Goal: Information Seeking & Learning: Learn about a topic

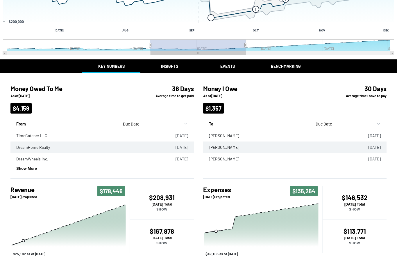
scroll to position [95, 0]
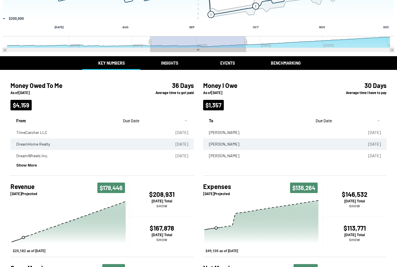
click at [170, 70] on button "Insights" at bounding box center [169, 63] width 58 height 14
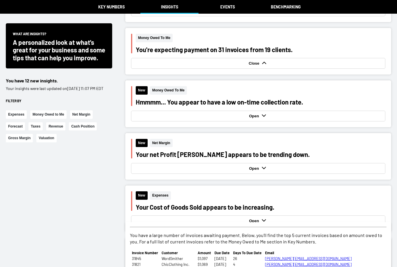
scroll to position [49, 0]
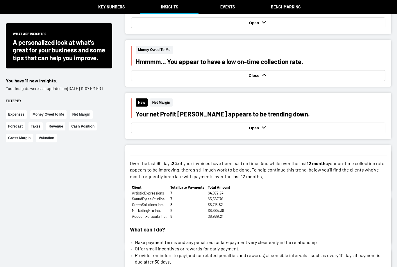
scroll to position [255, 0]
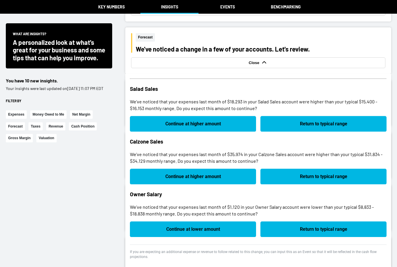
scroll to position [463, 0]
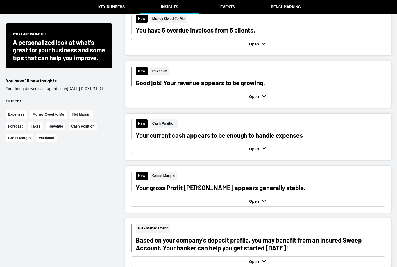
scroll to position [637, 0]
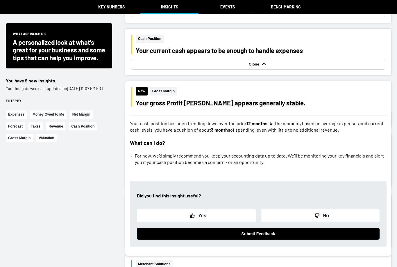
scroll to position [724, 0]
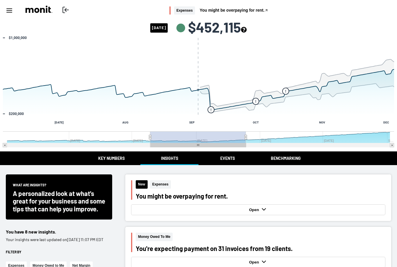
click at [221, 160] on button "Events" at bounding box center [228, 158] width 58 height 14
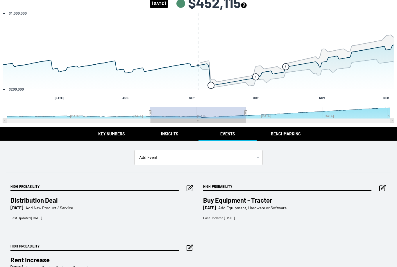
scroll to position [39, 0]
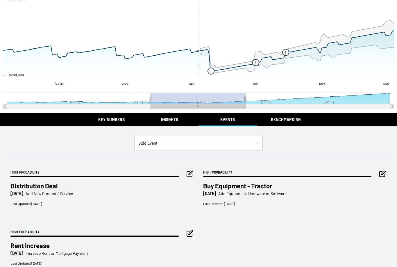
click at [287, 126] on button "Benchmarking" at bounding box center [286, 120] width 58 height 14
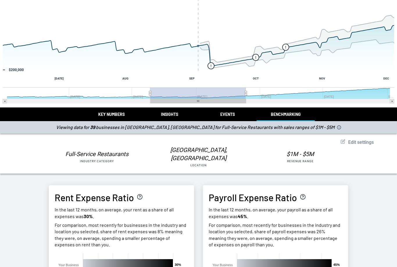
scroll to position [43, 0]
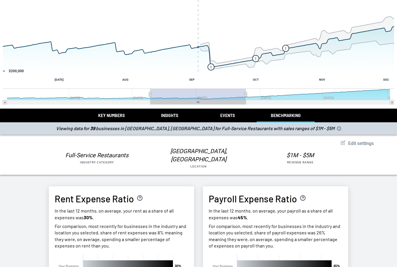
click at [231, 122] on button "Events" at bounding box center [228, 115] width 58 height 14
